Goal: Find specific page/section: Find specific page/section

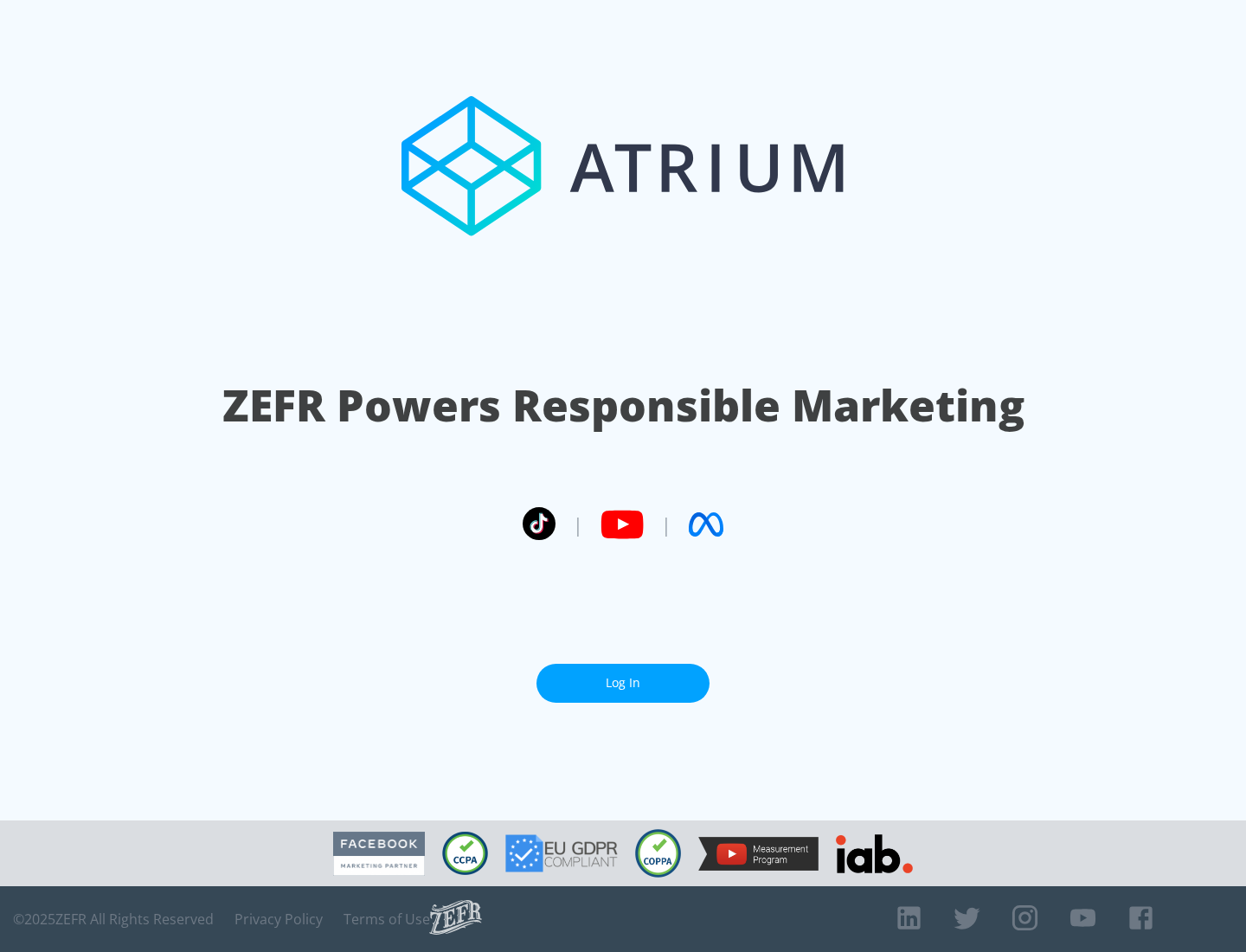
click at [623, 675] on link "Log In" at bounding box center [623, 682] width 173 height 39
